Goal: Task Accomplishment & Management: Use online tool/utility

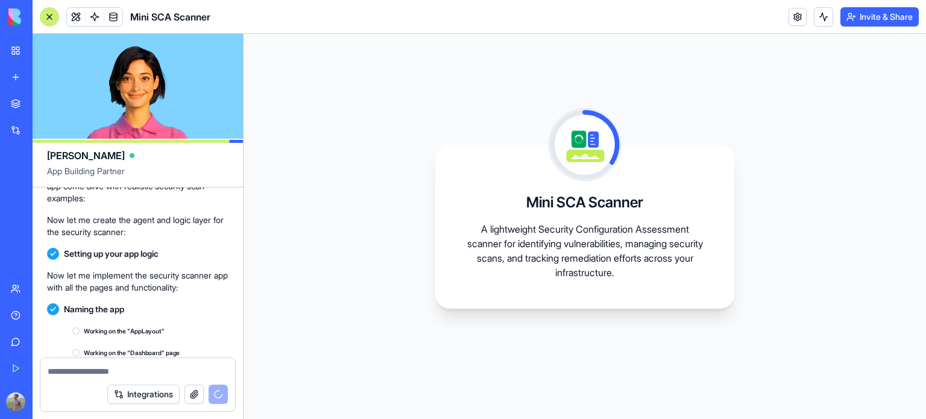
scroll to position [364, 0]
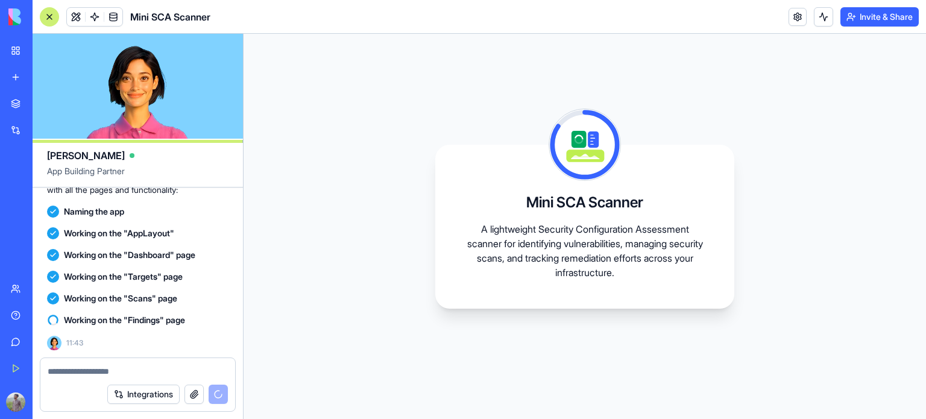
click at [122, 277] on span "Working on the "Targets" page" at bounding box center [123, 277] width 119 height 12
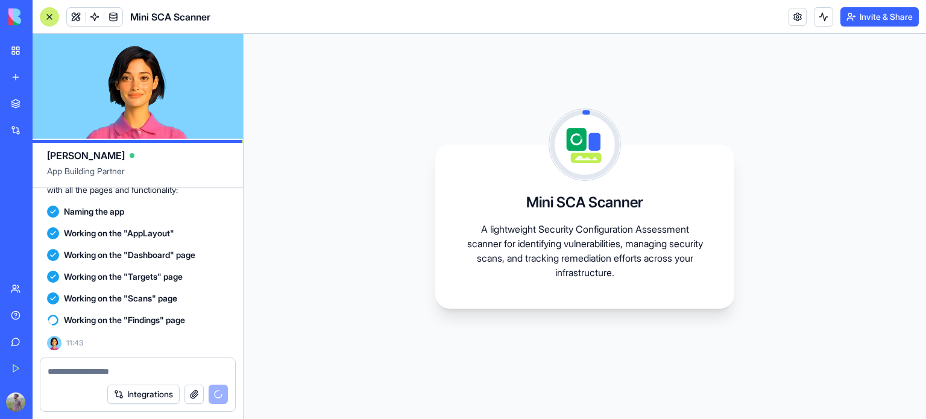
click at [75, 277] on span "Working on the "Targets" page" at bounding box center [123, 277] width 119 height 12
click at [79, 255] on span "Working on the "Dashboard" page" at bounding box center [129, 255] width 131 height 12
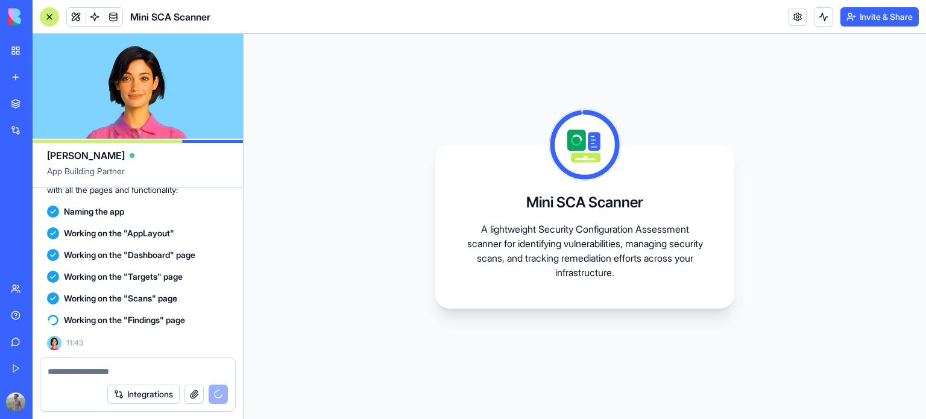
click at [148, 296] on span "Working on the "Scans" page" at bounding box center [120, 299] width 113 height 12
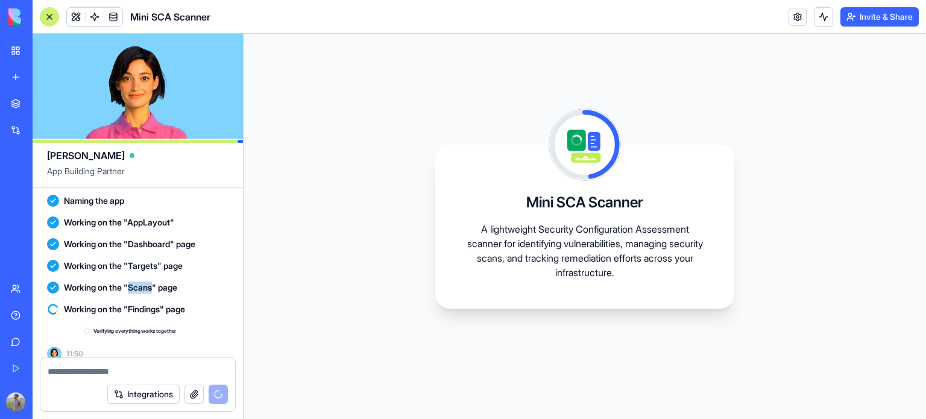
scroll to position [386, 0]
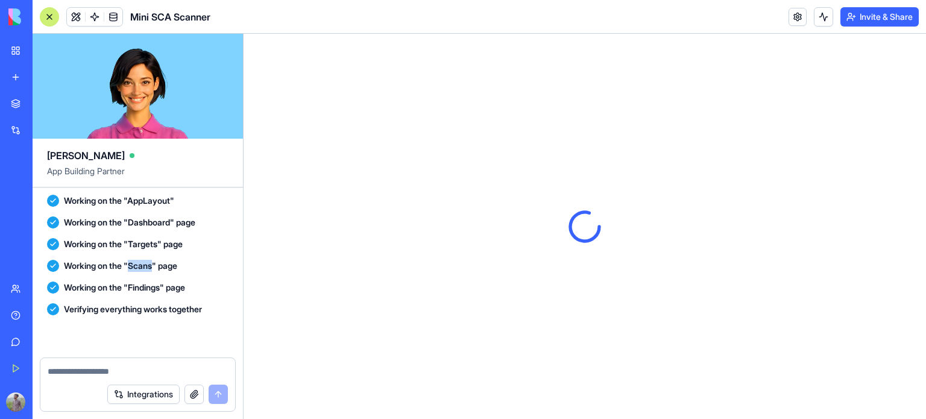
scroll to position [603, 0]
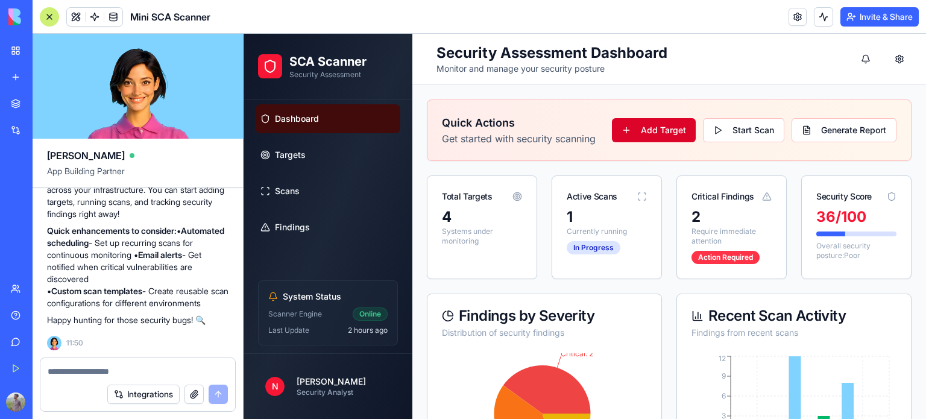
click at [623, 130] on button "Add Target" at bounding box center [654, 130] width 84 height 24
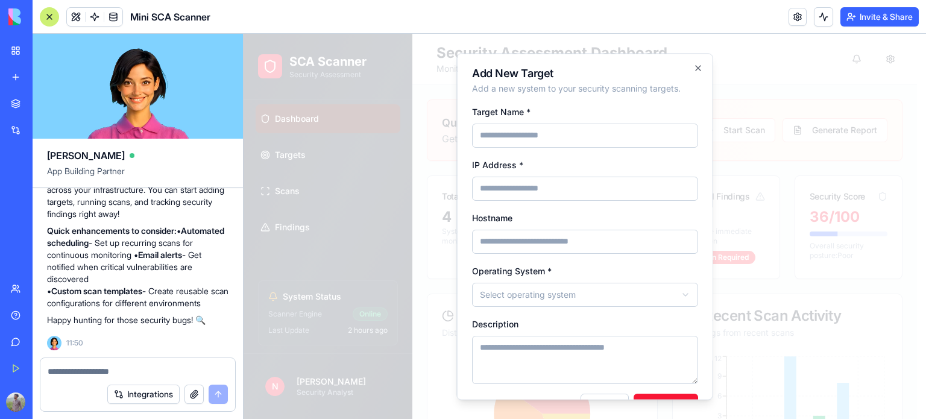
click at [559, 201] on input "IP Address *" at bounding box center [585, 189] width 226 height 24
click at [589, 254] on input "Hostname" at bounding box center [585, 242] width 226 height 24
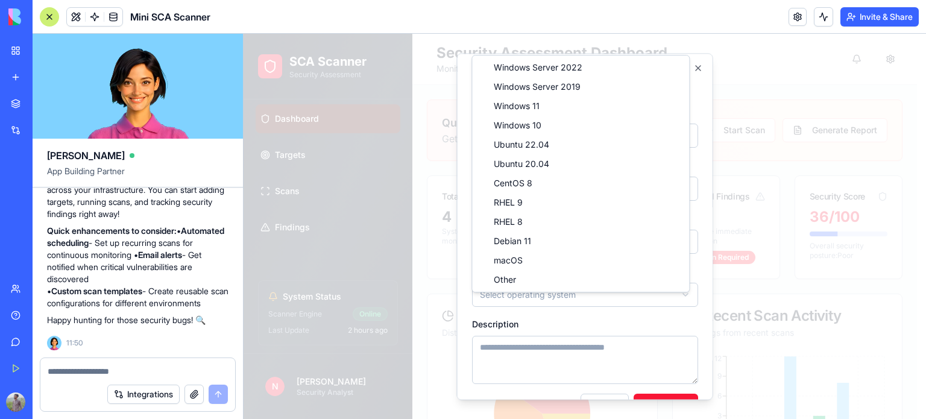
click at [405, 190] on div at bounding box center [585, 226] width 683 height 385
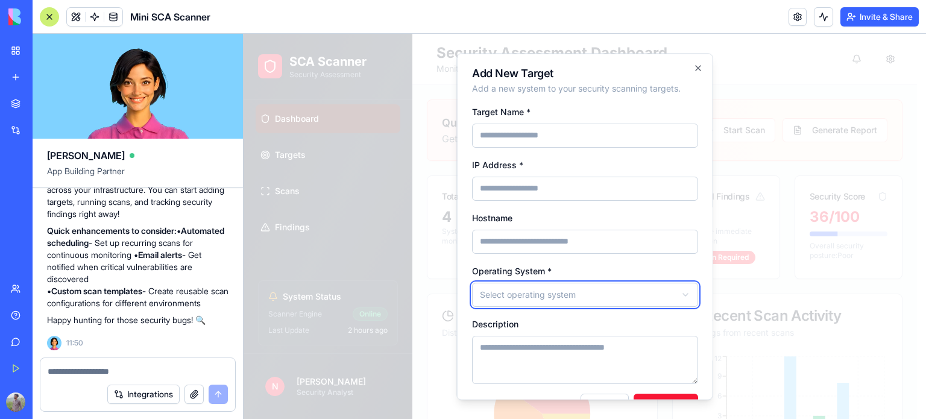
scroll to position [45, 0]
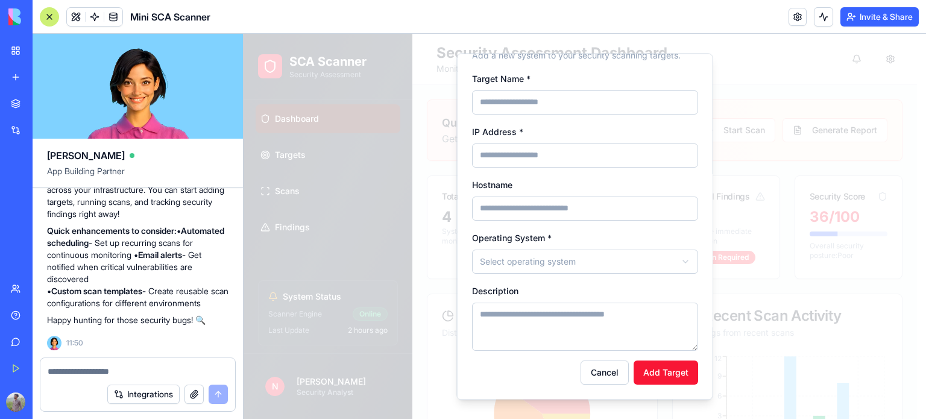
click at [562, 317] on textarea "Description" at bounding box center [585, 327] width 226 height 48
click at [606, 372] on button "Cancel" at bounding box center [605, 373] width 48 height 24
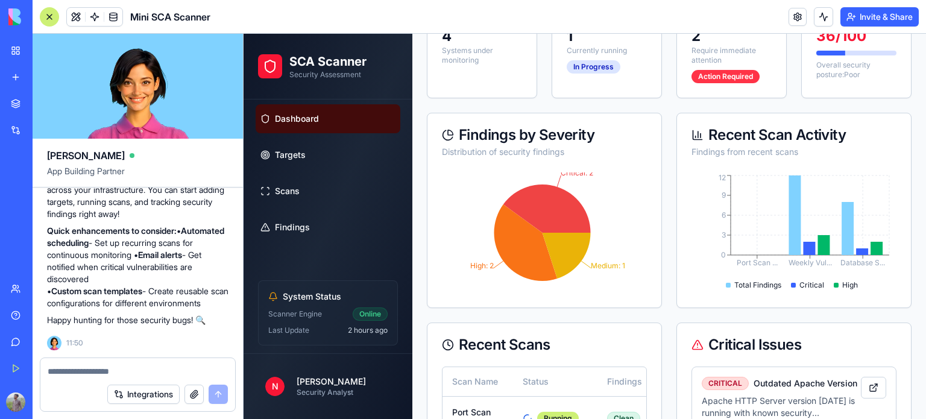
scroll to position [0, 0]
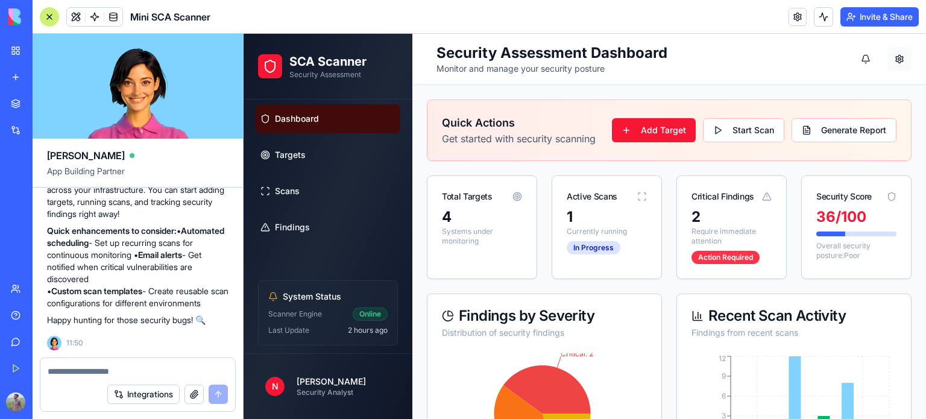
click at [899, 55] on button at bounding box center [900, 59] width 24 height 24
click at [888, 55] on button at bounding box center [900, 59] width 24 height 24
click at [888, 66] on button at bounding box center [900, 59] width 24 height 24
click at [854, 58] on button at bounding box center [866, 59] width 24 height 24
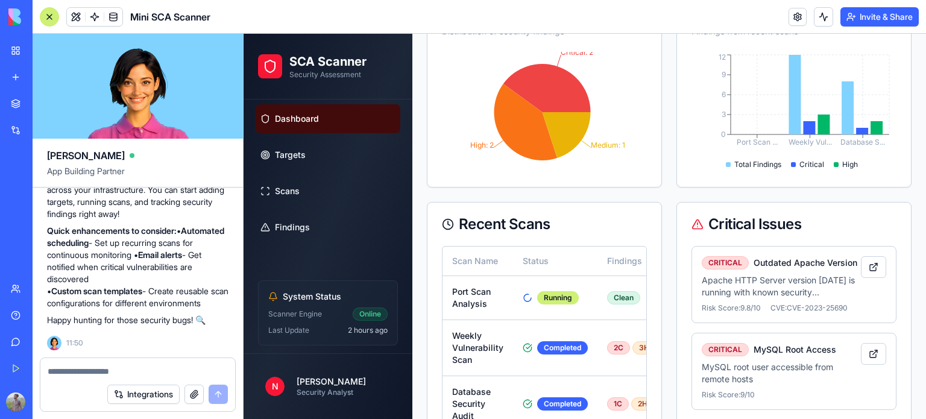
scroll to position [527, 0]
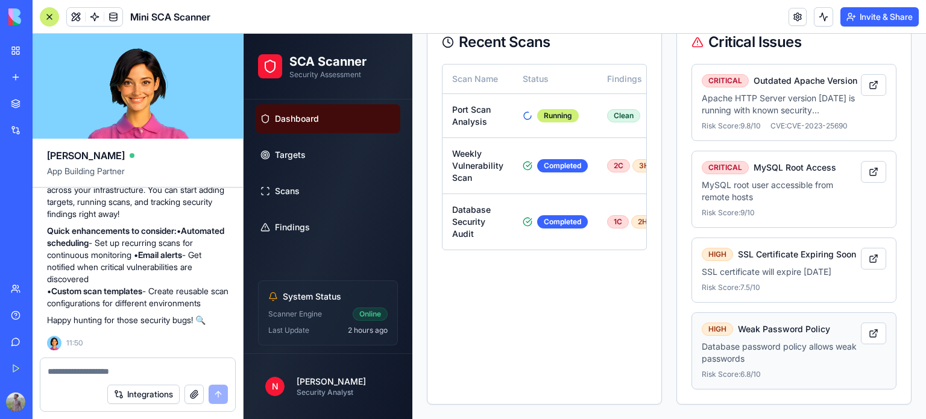
click at [799, 337] on div "HIGH Weak Password Policy Database password policy allows weak passwords Risk S…" at bounding box center [781, 351] width 159 height 57
drag, startPoint x: 335, startPoint y: 327, endPoint x: 343, endPoint y: 329, distance: 8.0
click at [339, 327] on div "Last Update 2 hours ago" at bounding box center [327, 331] width 119 height 10
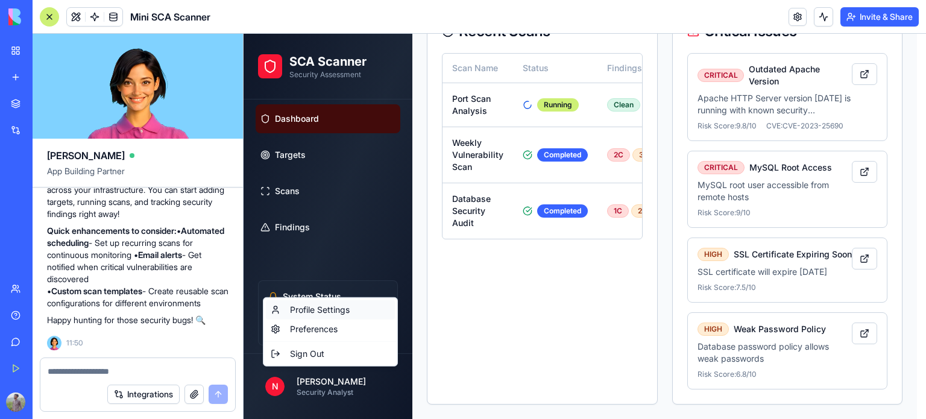
click at [315, 306] on div "Profile Settings" at bounding box center [330, 309] width 129 height 19
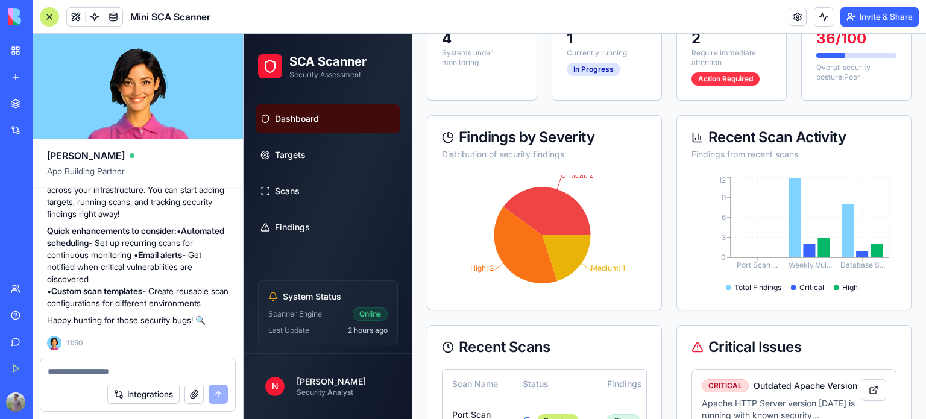
scroll to position [0, 0]
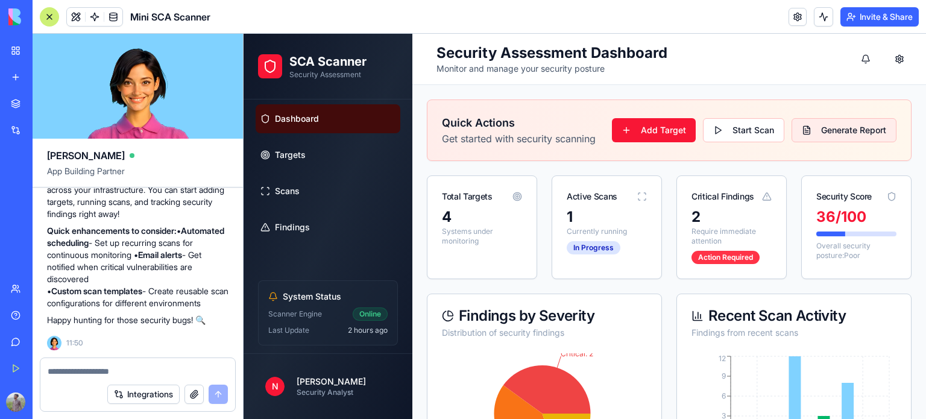
click at [792, 142] on button "Generate Report" at bounding box center [844, 130] width 105 height 24
click at [733, 131] on button "Start Scan" at bounding box center [743, 130] width 81 height 24
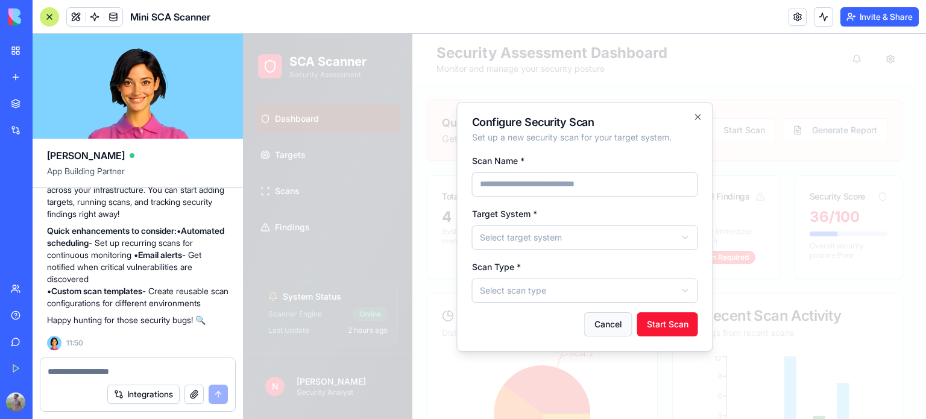
click at [606, 329] on button "Cancel" at bounding box center [608, 324] width 48 height 24
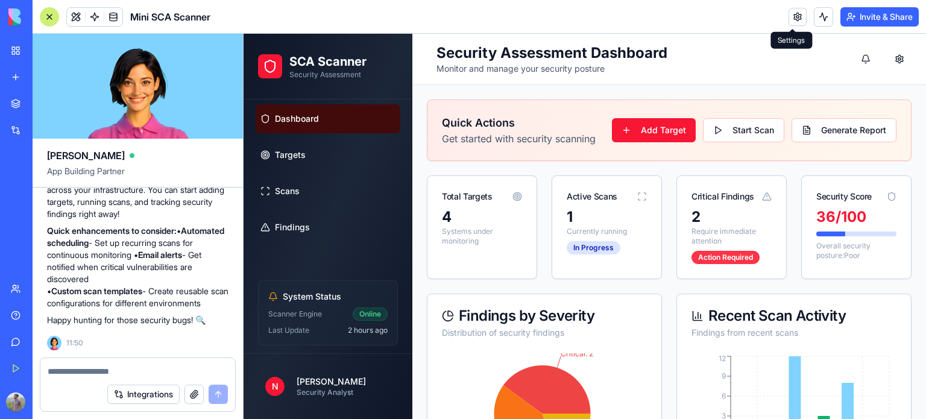
click at [796, 16] on link at bounding box center [798, 17] width 18 height 18
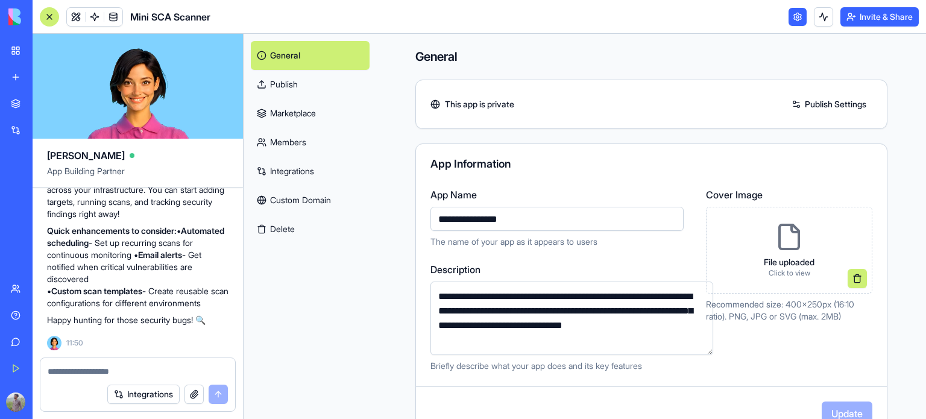
click at [256, 72] on link "Publish" at bounding box center [310, 84] width 119 height 29
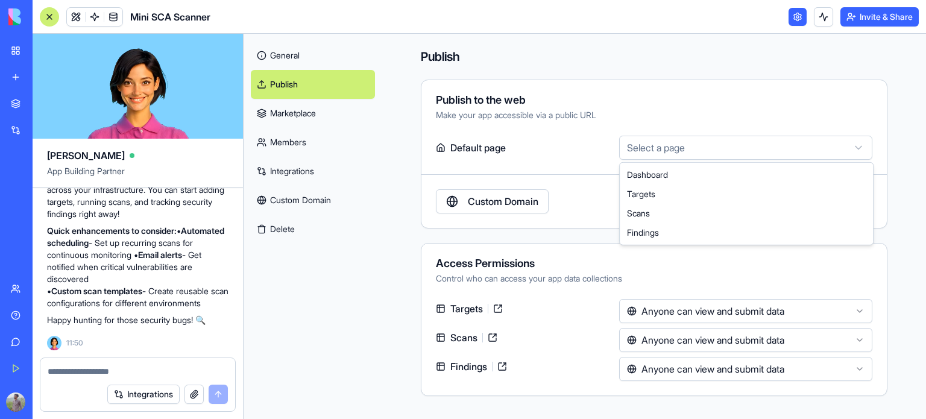
click at [663, 138] on html "BETA My Workspace New app Marketplace Integrations Recent Untitled App AI Logo …" at bounding box center [463, 209] width 926 height 419
click at [663, 139] on html "BETA My Workspace New app Marketplace Integrations Recent Untitled App AI Logo …" at bounding box center [463, 209] width 926 height 419
click at [305, 62] on link "General" at bounding box center [313, 55] width 124 height 29
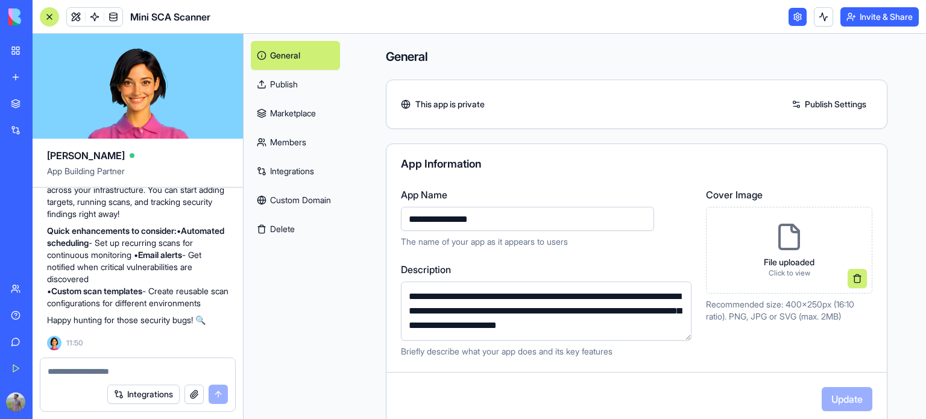
scroll to position [543, 0]
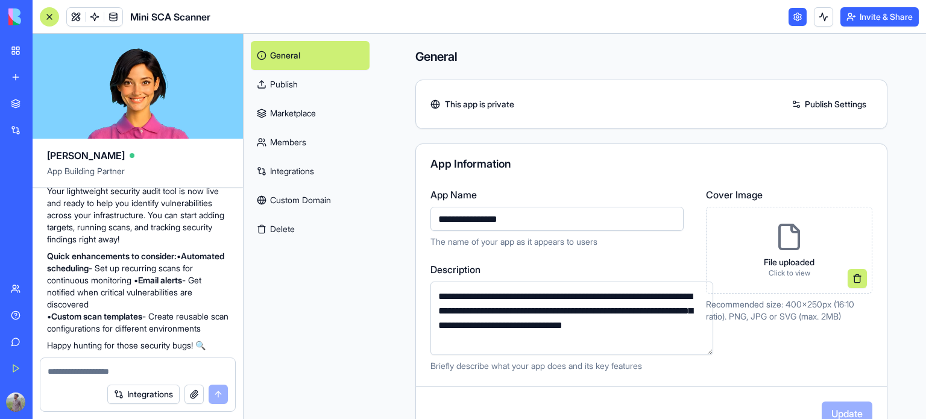
click at [282, 107] on link "Marketplace" at bounding box center [310, 113] width 119 height 29
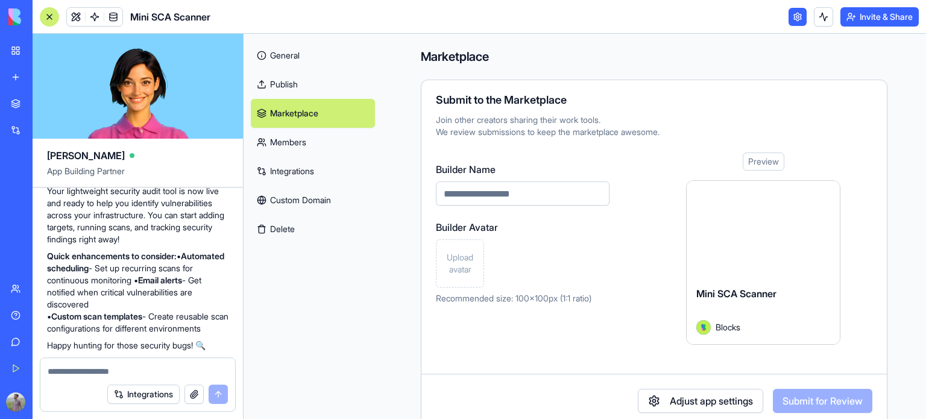
click at [733, 251] on div at bounding box center [763, 229] width 153 height 96
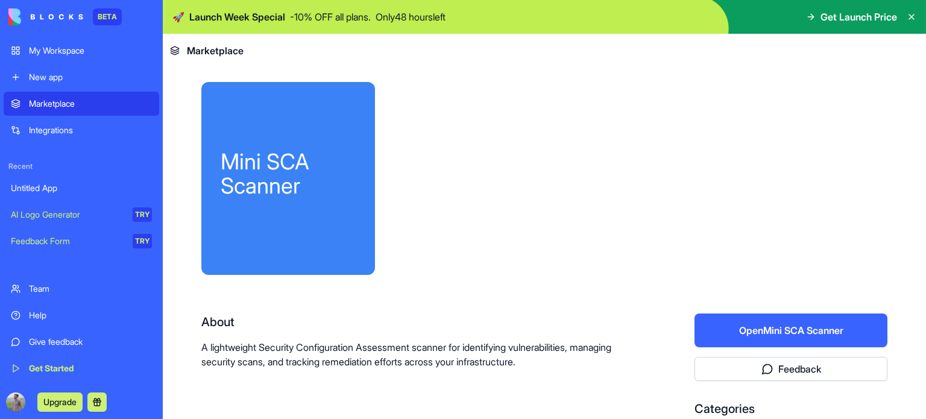
click at [300, 167] on div "Mini SCA Scanner" at bounding box center [288, 174] width 135 height 48
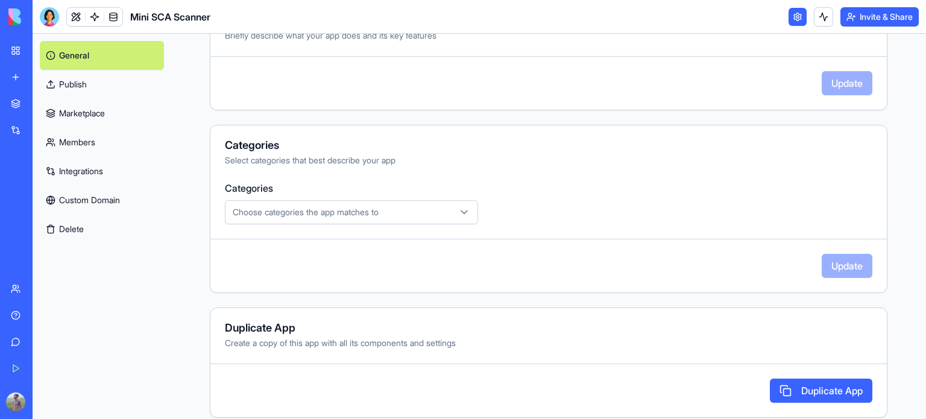
scroll to position [314, 0]
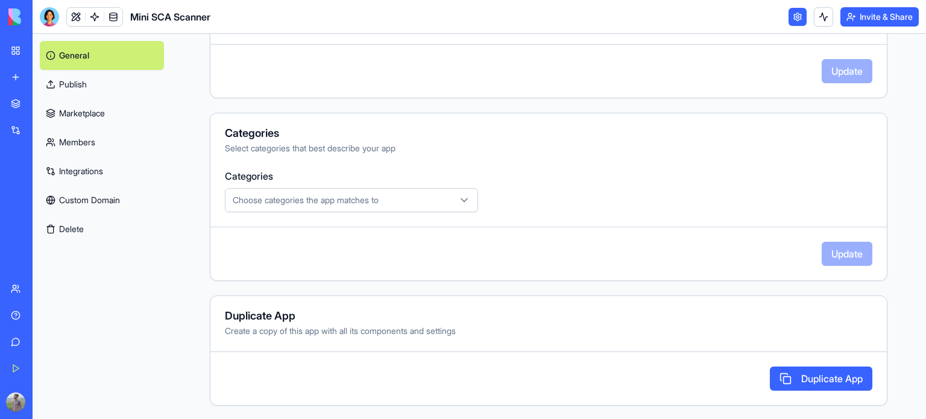
click at [75, 229] on button "Delete" at bounding box center [102, 229] width 124 height 29
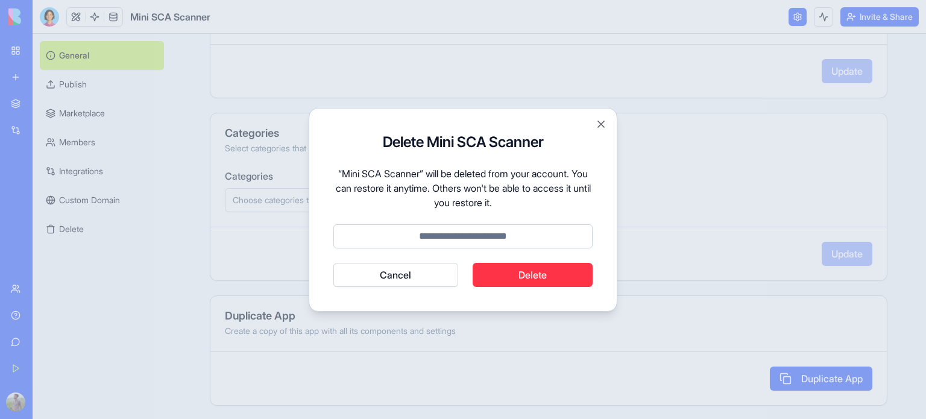
click at [536, 274] on button "Delete" at bounding box center [533, 275] width 121 height 24
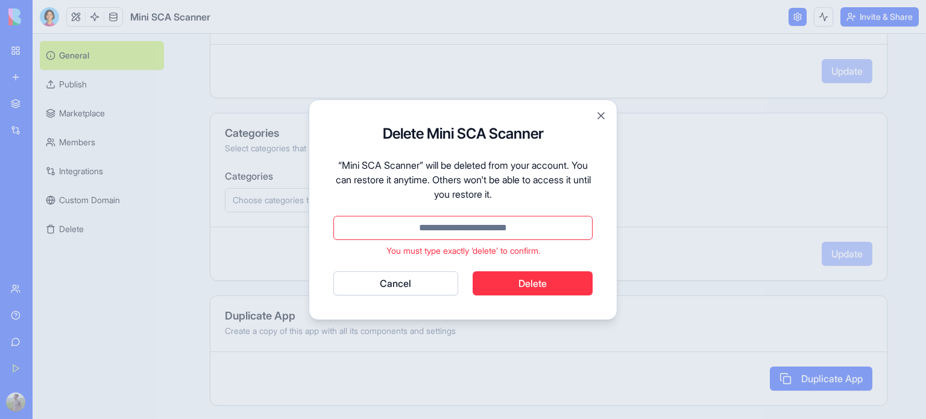
click at [502, 226] on input at bounding box center [463, 228] width 259 height 24
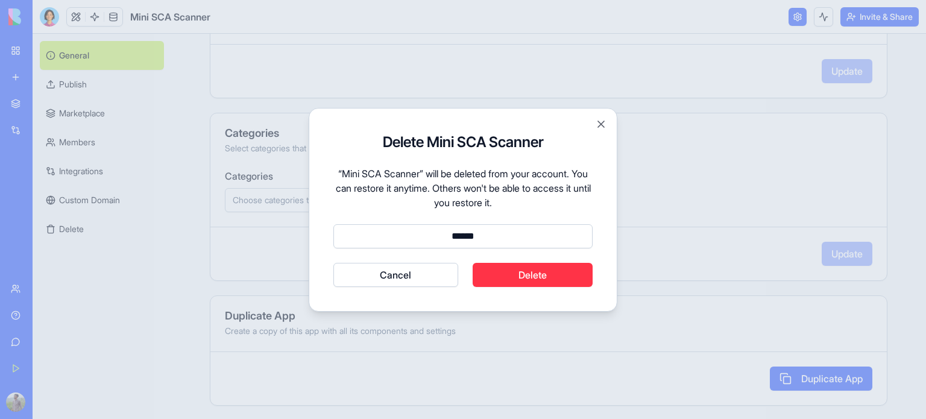
type input "******"
click at [520, 281] on button "Delete" at bounding box center [533, 275] width 121 height 24
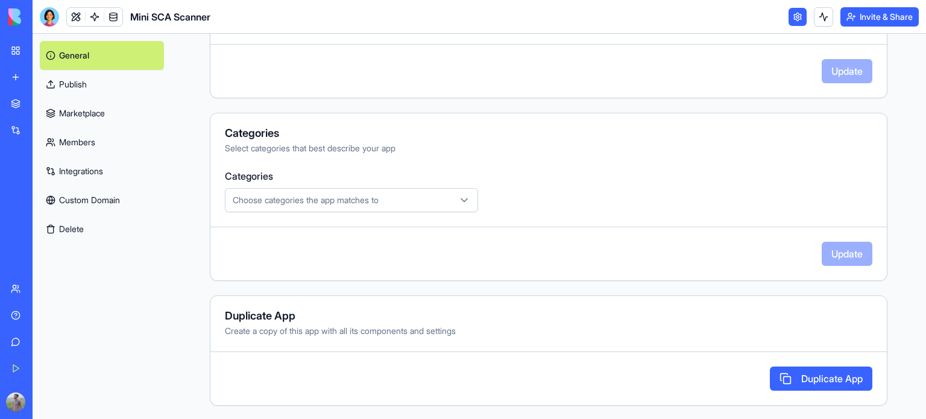
scroll to position [72, 0]
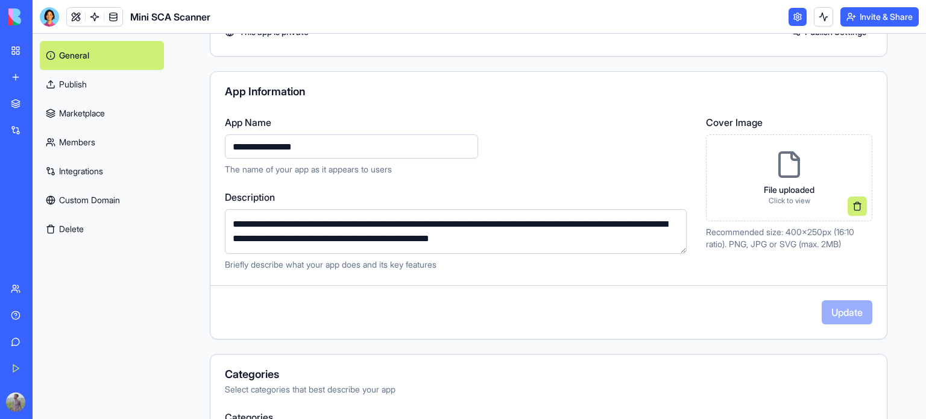
click at [52, 57] on link "My Workspace" at bounding box center [28, 51] width 48 height 24
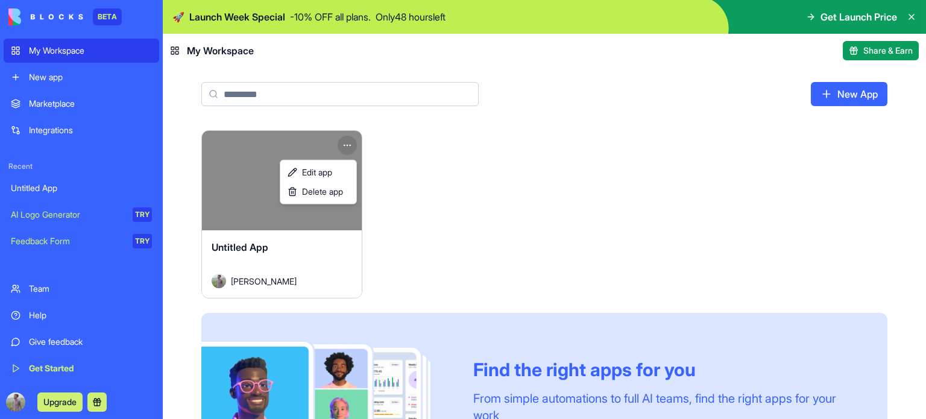
click at [343, 144] on html "BETA My Workspace New app Marketplace Integrations Recent Untitled App AI Logo …" at bounding box center [463, 209] width 926 height 419
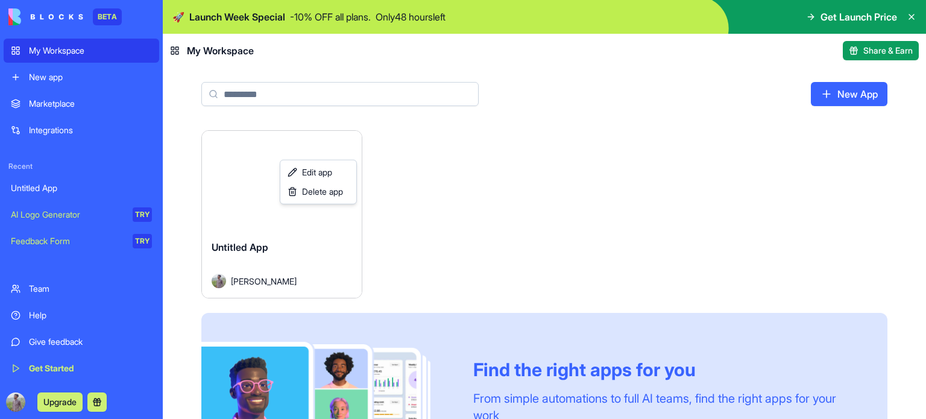
click at [343, 144] on html "BETA My Workspace New app Marketplace Integrations Recent Untitled App AI Logo …" at bounding box center [463, 209] width 926 height 419
click at [276, 181] on button "Launch" at bounding box center [281, 181] width 90 height 24
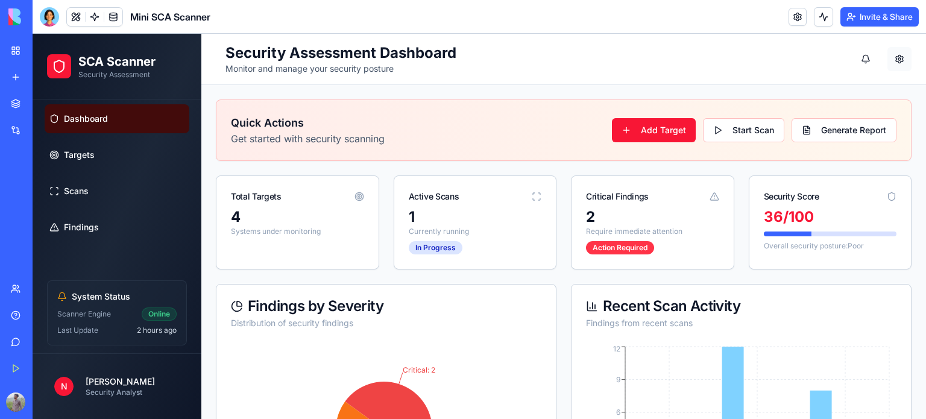
click at [891, 51] on button at bounding box center [900, 59] width 24 height 24
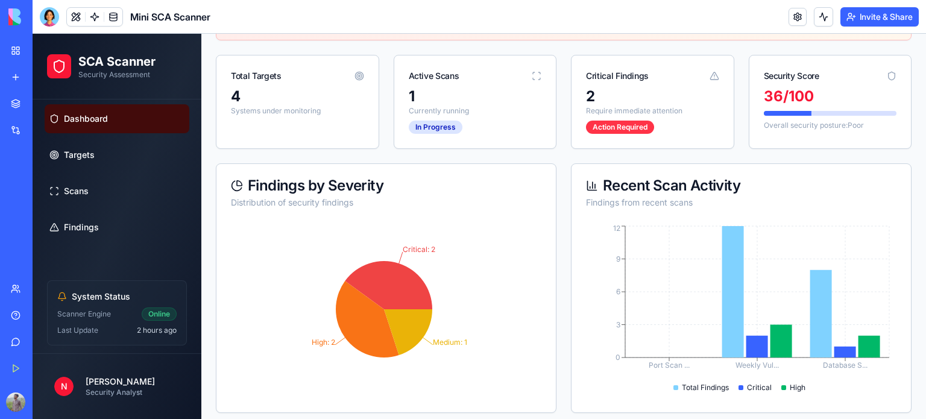
scroll to position [241, 0]
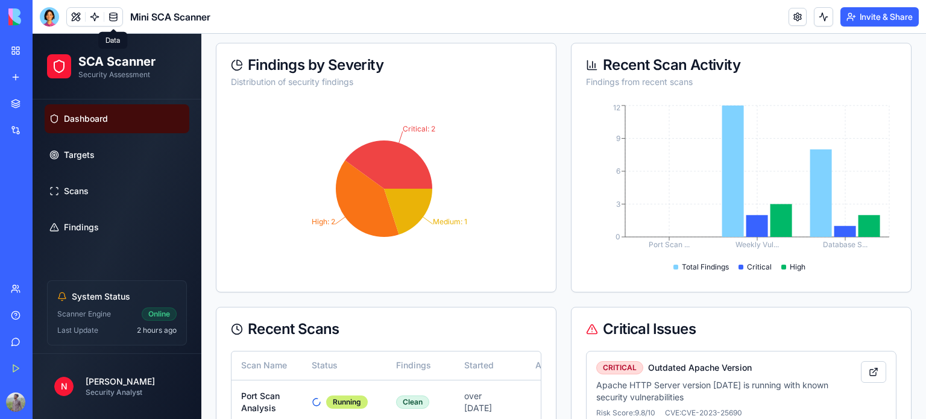
click at [113, 19] on link at bounding box center [113, 17] width 18 height 18
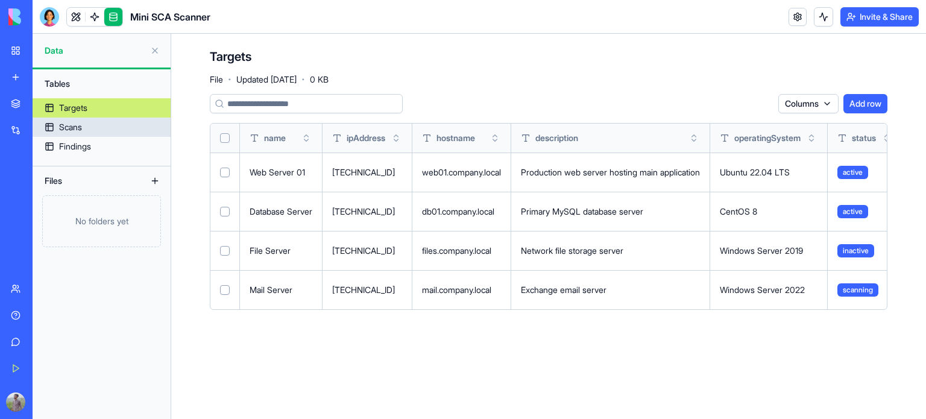
click at [66, 127] on div "Scans" at bounding box center [70, 127] width 23 height 12
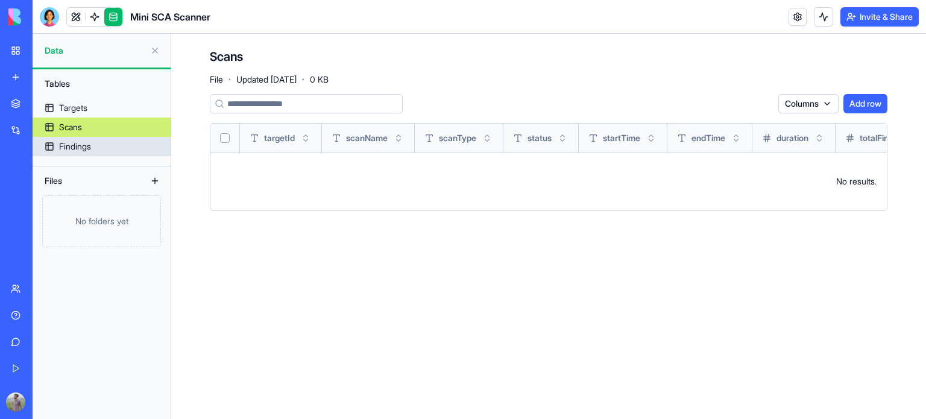
click at [82, 144] on div "Findings" at bounding box center [75, 147] width 32 height 12
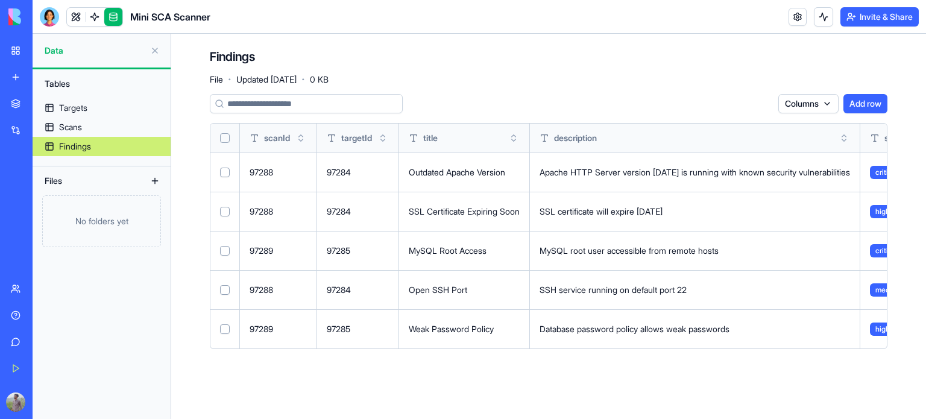
click at [244, 104] on input at bounding box center [306, 103] width 193 height 19
click at [154, 48] on button at bounding box center [154, 50] width 19 height 19
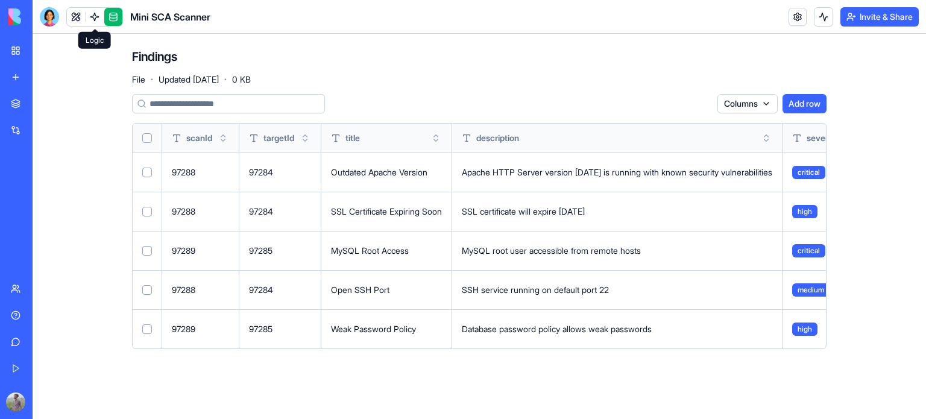
click at [94, 17] on link at bounding box center [95, 17] width 18 height 18
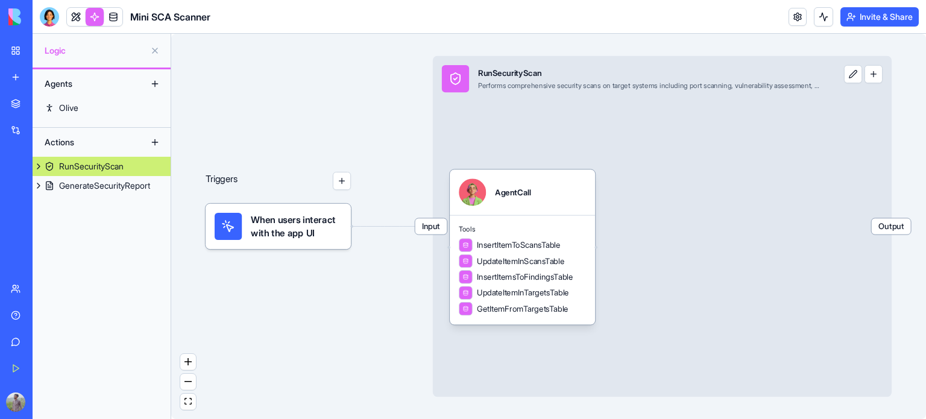
drag, startPoint x: 286, startPoint y: 230, endPoint x: 363, endPoint y: 232, distance: 76.6
click at [363, 232] on div "Triggers When users interact with the app UI Input RunSecurityScan Performs com…" at bounding box center [548, 226] width 755 height 385
drag, startPoint x: 333, startPoint y: 214, endPoint x: 309, endPoint y: 153, distance: 66.1
click at [433, 153] on div "Triggers When users interact with the app UI Input RunSecurityScan Performs com…" at bounding box center [789, 237] width 712 height 363
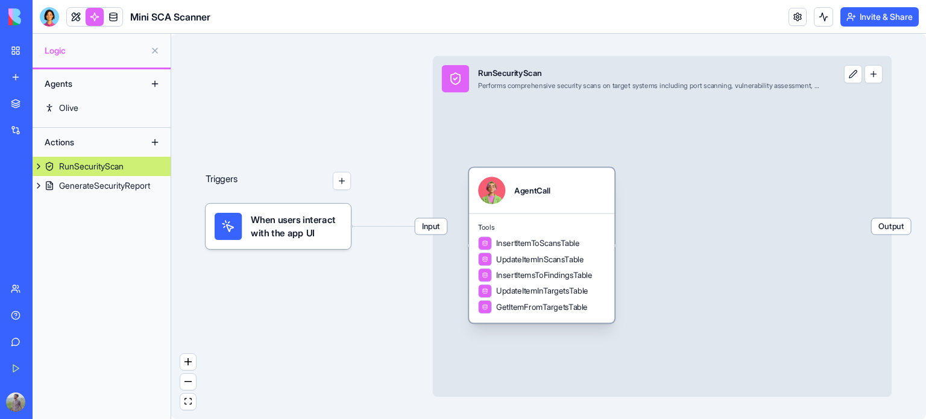
drag, startPoint x: 555, startPoint y: 193, endPoint x: 504, endPoint y: 191, distance: 50.7
click at [504, 191] on div "AgentCall" at bounding box center [541, 190] width 127 height 27
drag, startPoint x: 896, startPoint y: 229, endPoint x: 750, endPoint y: 215, distance: 146.7
click at [754, 215] on div "Input RunSecurityScan Performs comprehensive security scans on target systems i…" at bounding box center [662, 226] width 459 height 341
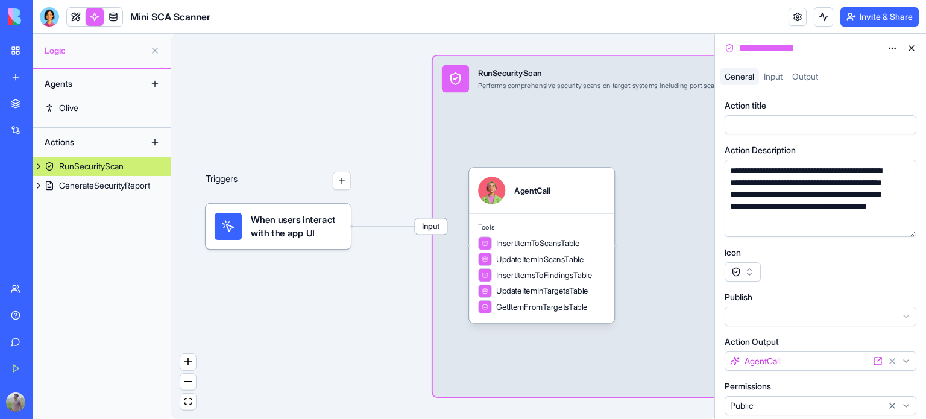
click at [666, 201] on div "Input RunSecurityScan Performs comprehensive security scans on target systems i…" at bounding box center [662, 226] width 459 height 341
click at [800, 216] on div "**********" at bounding box center [809, 200] width 165 height 71
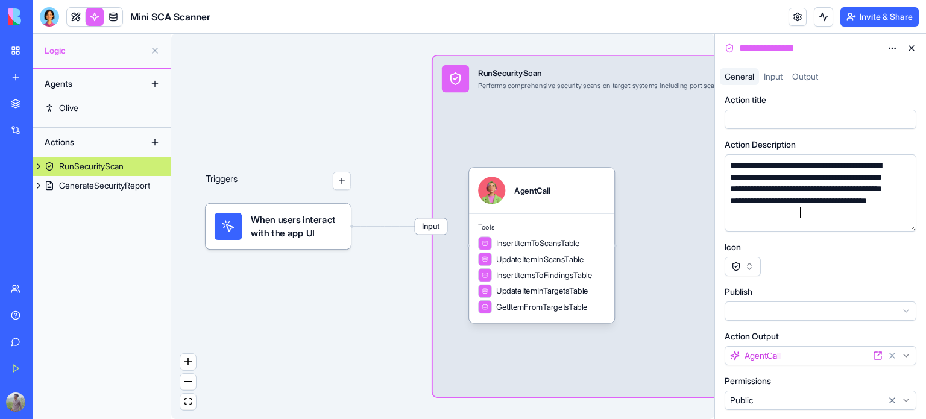
click at [912, 48] on button at bounding box center [911, 48] width 19 height 19
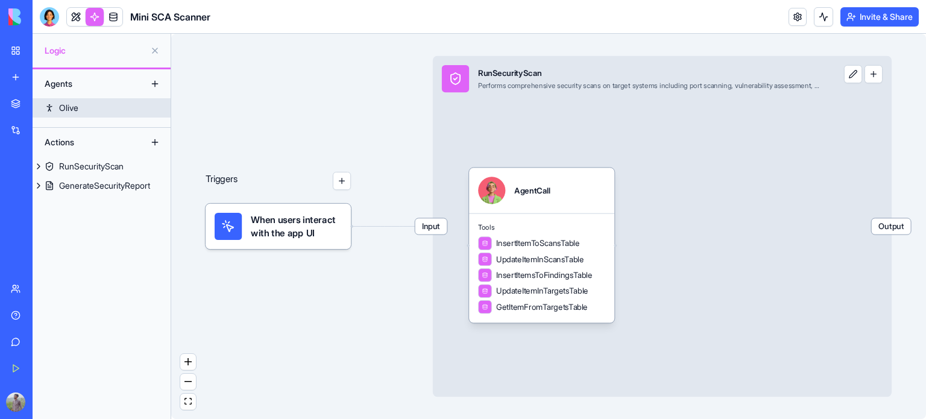
click at [68, 106] on div "Olive" at bounding box center [68, 108] width 19 height 12
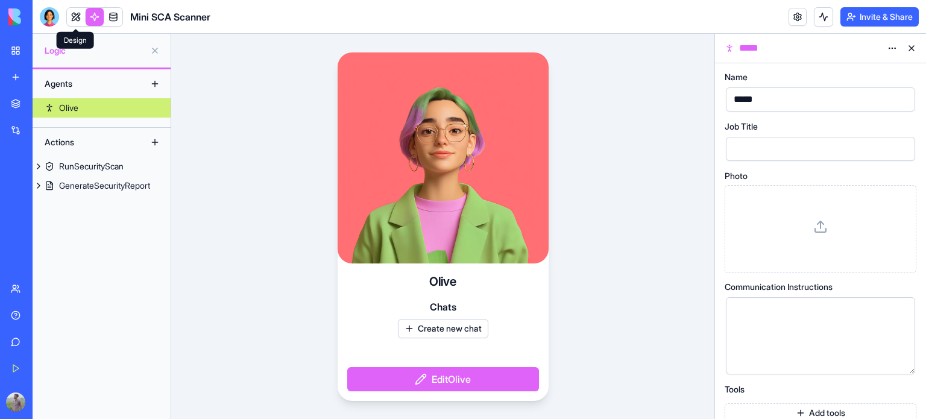
click at [72, 14] on link at bounding box center [76, 17] width 18 height 18
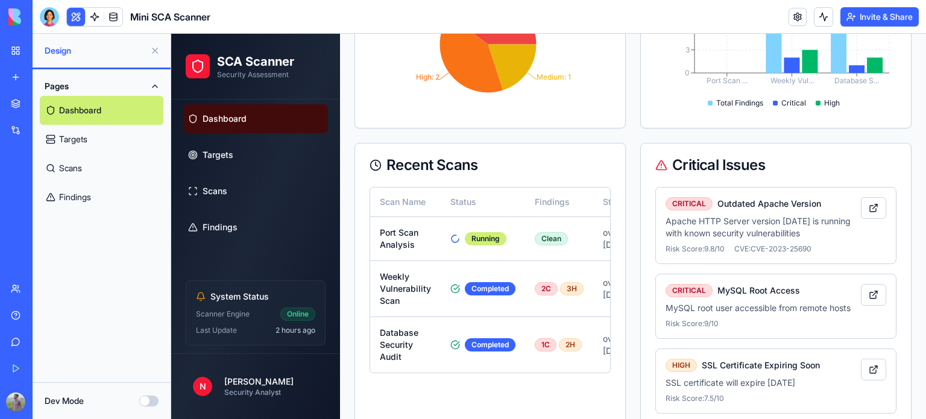
scroll to position [252, 0]
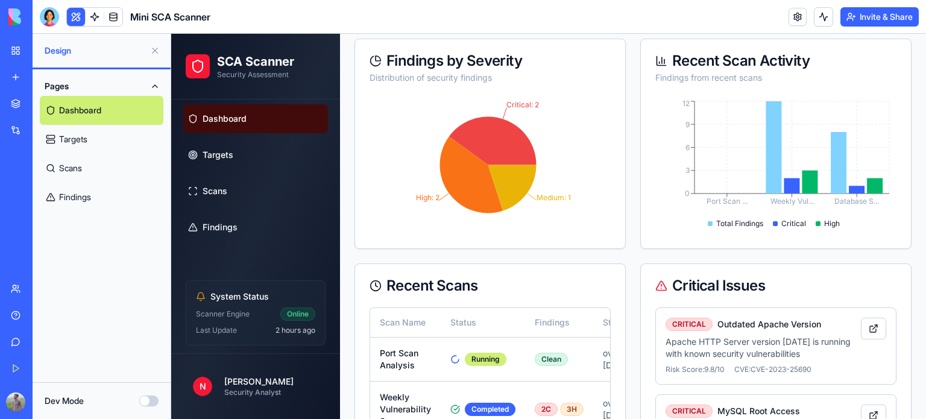
click at [74, 16] on button at bounding box center [76, 17] width 18 height 18
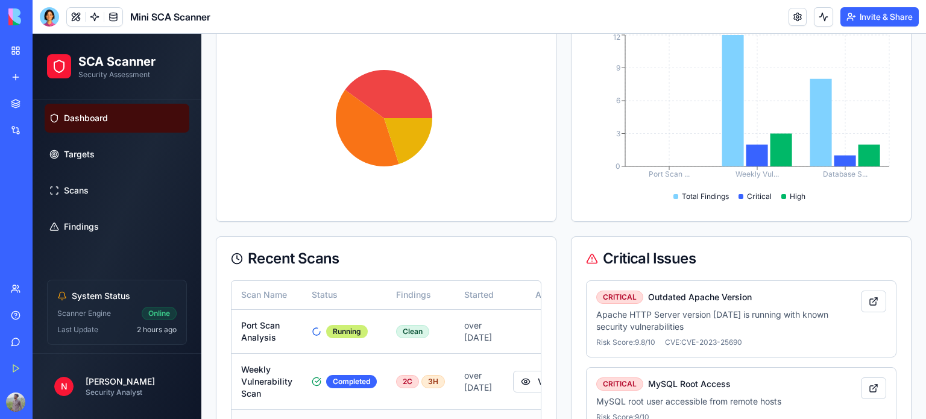
scroll to position [498, 0]
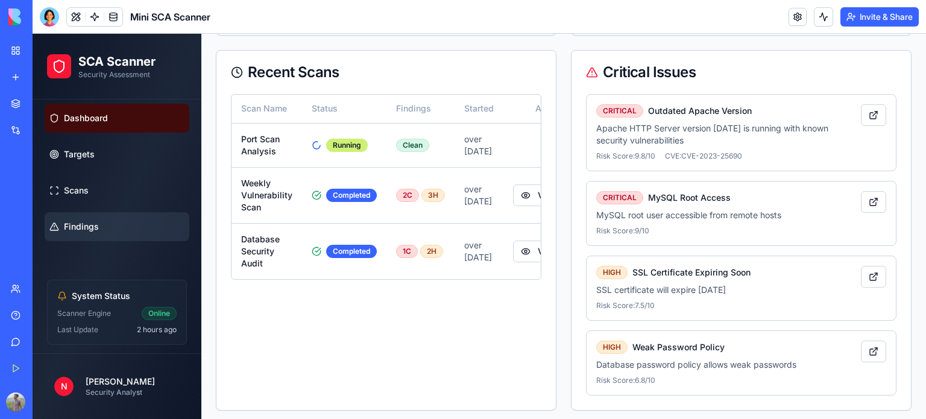
click at [128, 219] on link "Findings" at bounding box center [117, 226] width 145 height 29
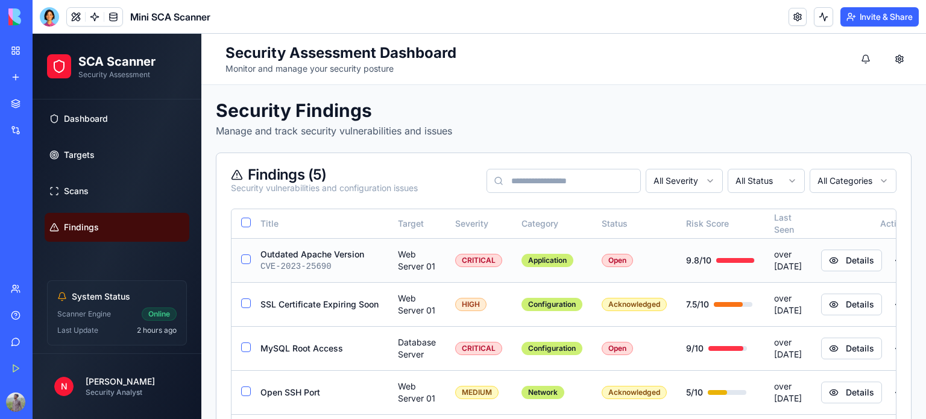
scroll to position [198, 0]
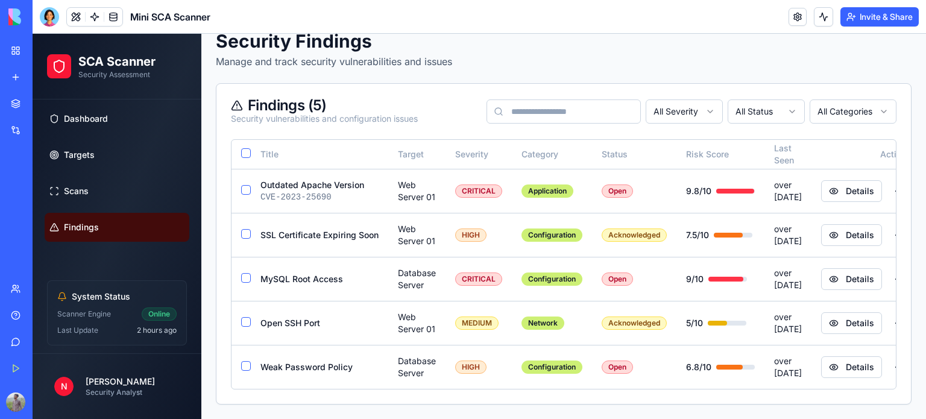
click at [19, 8] on img at bounding box center [45, 16] width 75 height 17
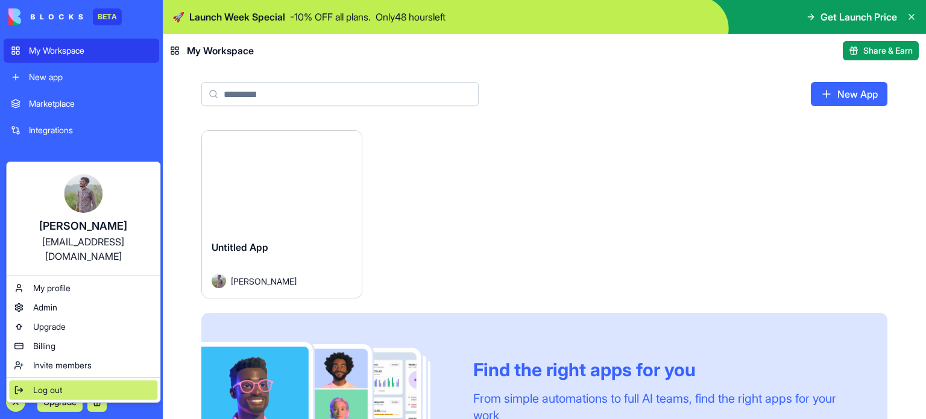
click at [40, 384] on span "Log out" at bounding box center [47, 390] width 29 height 12
